Goal: Task Accomplishment & Management: Manage account settings

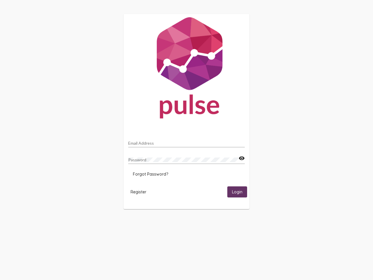
click at [187, 141] on input "Email Address" at bounding box center [186, 143] width 117 height 5
click at [242, 158] on mat-icon "visibility" at bounding box center [242, 158] width 6 height 7
click at [150, 174] on span "Forgot Password?" at bounding box center [150, 173] width 35 height 5
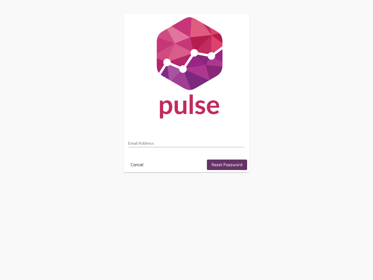
click at [138, 186] on html "Email Address Cancel Reset Password" at bounding box center [186, 93] width 373 height 186
click at [237, 186] on html "Email Address Cancel Reset Password" at bounding box center [186, 93] width 373 height 186
